Goal: Task Accomplishment & Management: Use online tool/utility

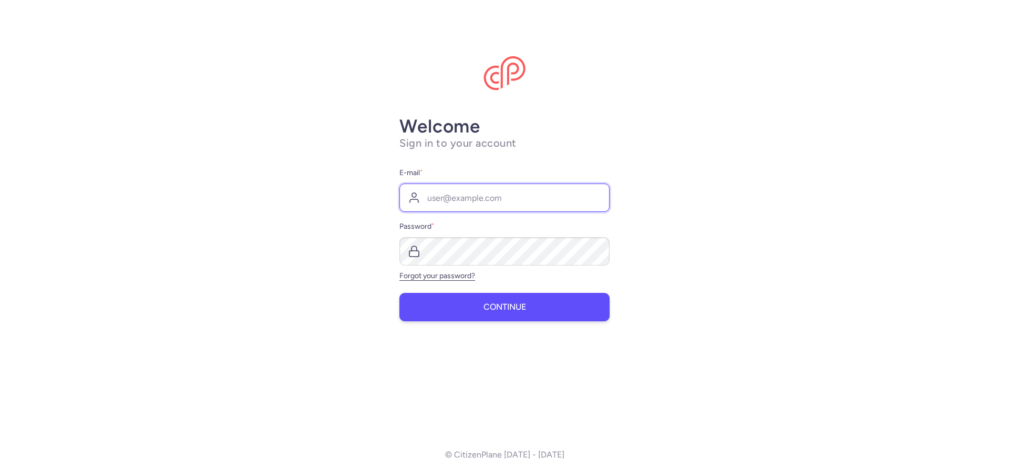
type input "[PERSON_NAME][EMAIL_ADDRESS][DOMAIN_NAME]"
click at [519, 305] on span "Continue" at bounding box center [505, 306] width 43 height 9
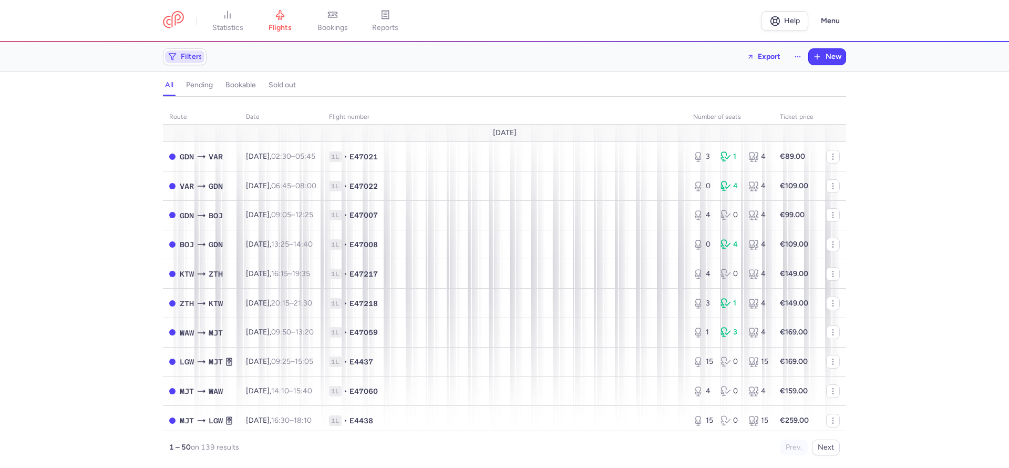
click at [200, 58] on span "Filters" at bounding box center [192, 57] width 22 height 8
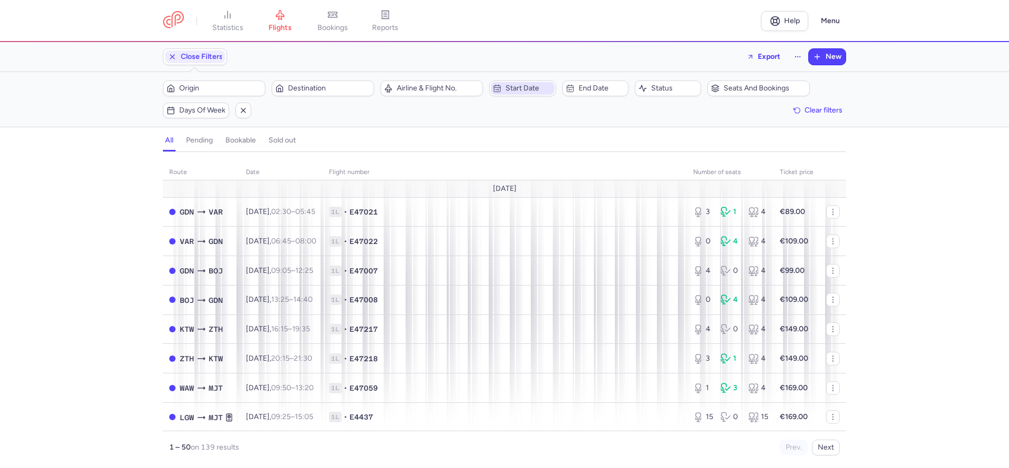
click at [546, 85] on span "Start date" at bounding box center [529, 88] width 46 height 8
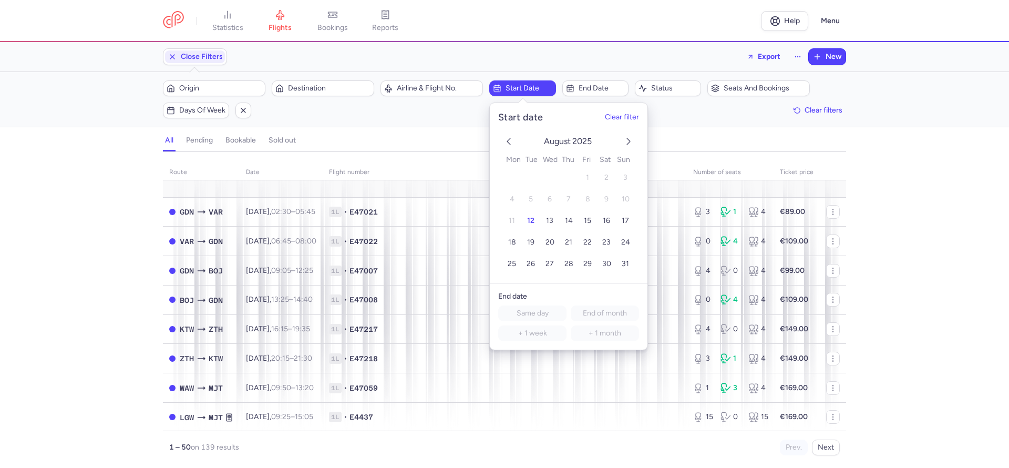
click at [628, 133] on div "[DATE] 1 2 3 4 5 6 7 8 9 10 11 12 13 14 15 16 17 18 19 20 21 22 23 24 25 26 27 …" at bounding box center [569, 203] width 158 height 159
click at [631, 141] on icon "next month" at bounding box center [628, 141] width 13 height 13
click at [607, 219] on span "18" at bounding box center [607, 221] width 8 height 9
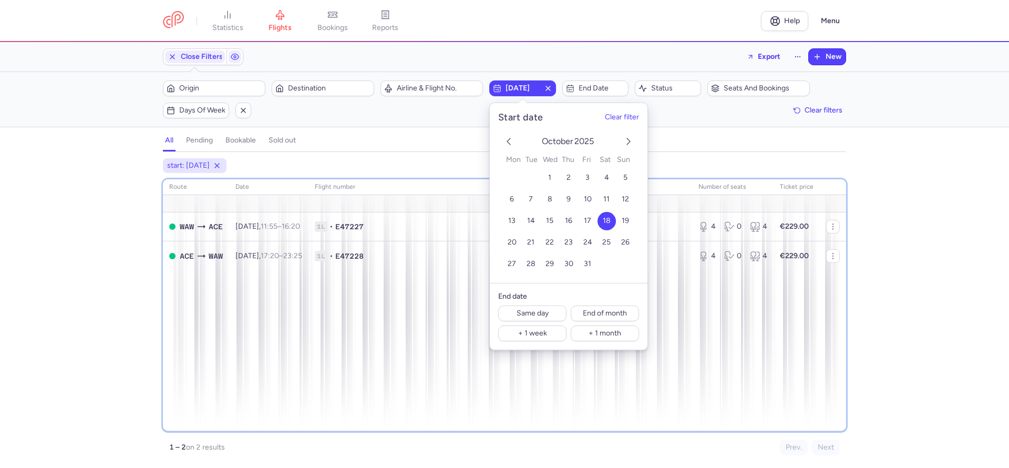
click at [199, 343] on div "route date Flight number number of seats Ticket price [DATE] WAW ACE [DATE] 11:…" at bounding box center [504, 305] width 683 height 252
